Goal: Find contact information

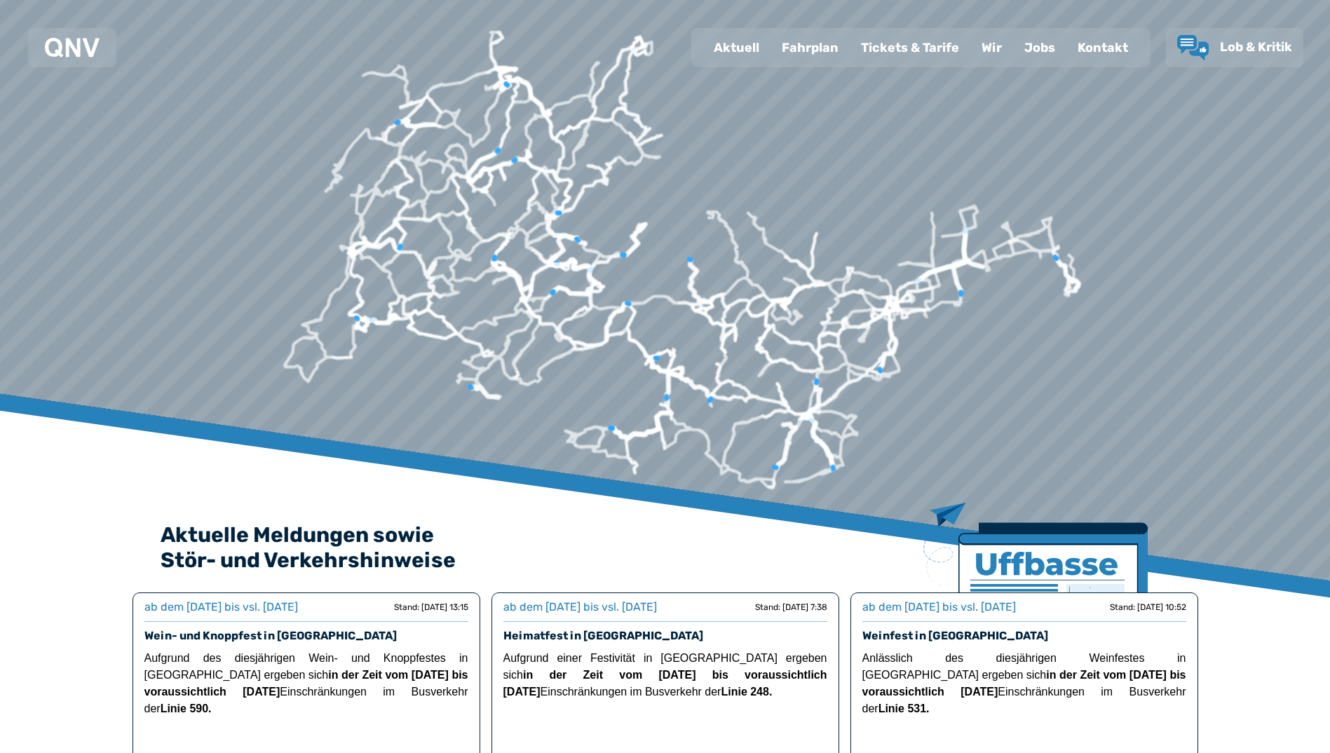
click at [1121, 49] on div "Kontakt" at bounding box center [1103, 47] width 73 height 36
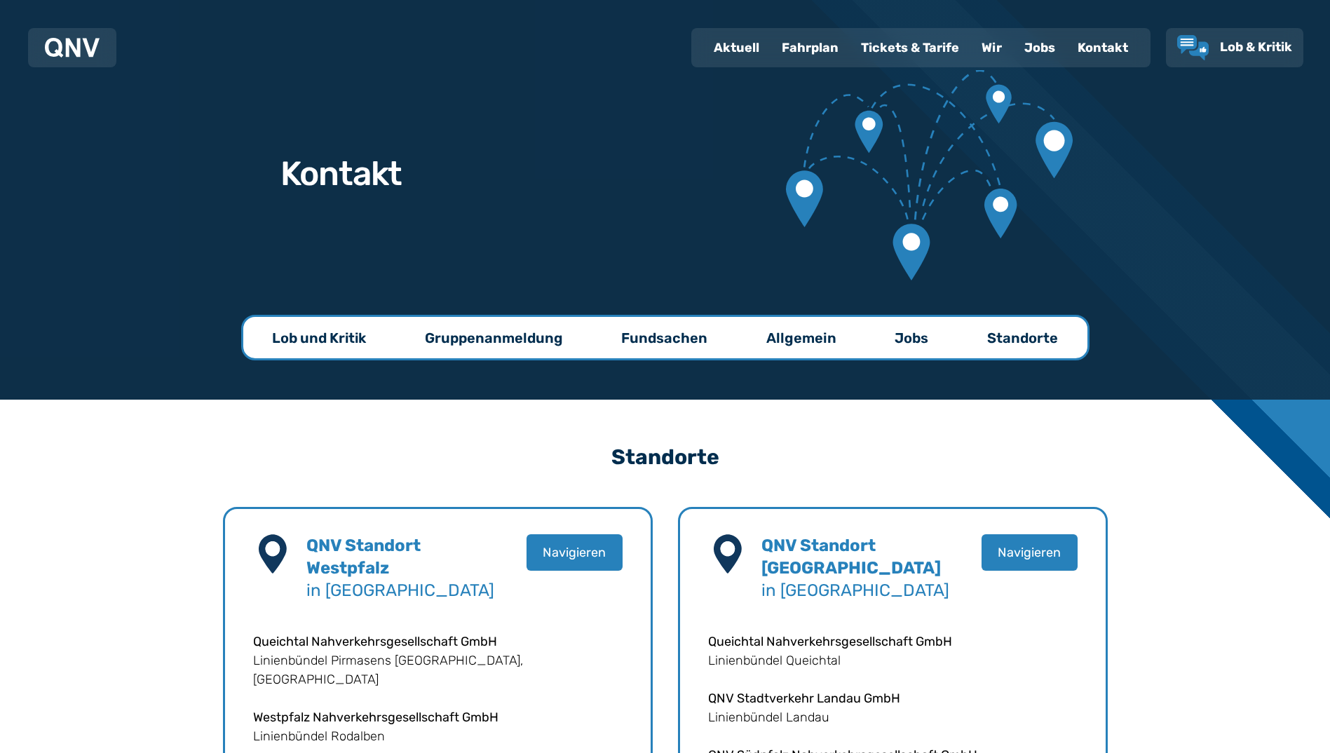
click at [729, 46] on div "Aktuell" at bounding box center [737, 47] width 68 height 36
select select "*"
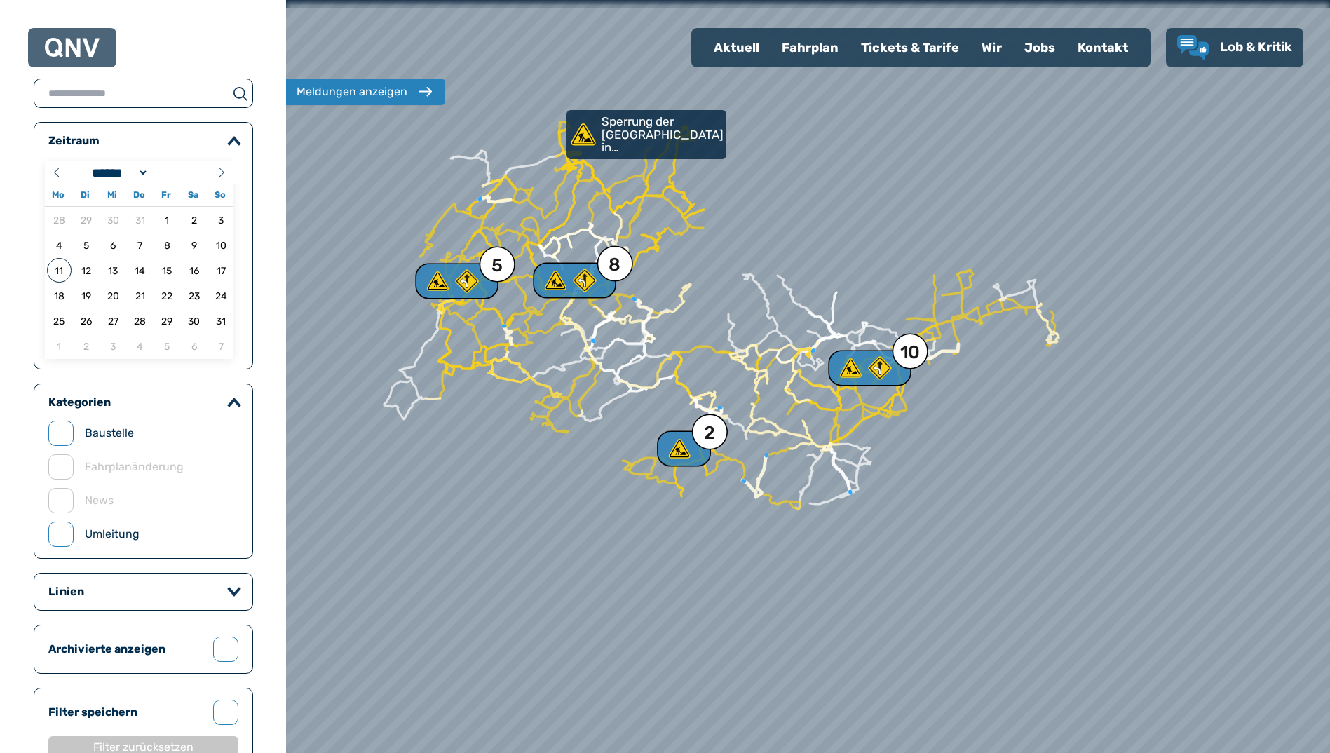
click at [93, 51] on img at bounding box center [72, 48] width 55 height 20
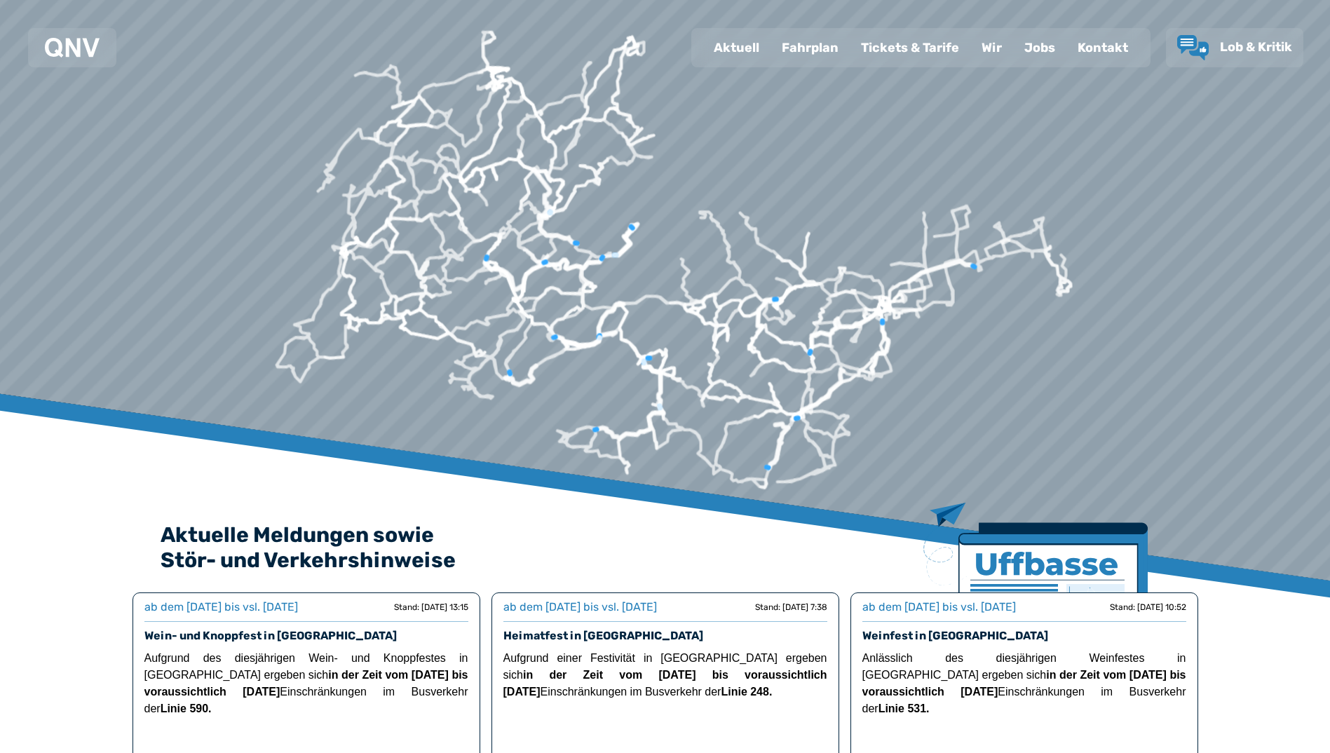
click at [1098, 569] on img at bounding box center [1036, 590] width 224 height 175
